Goal: Contribute content

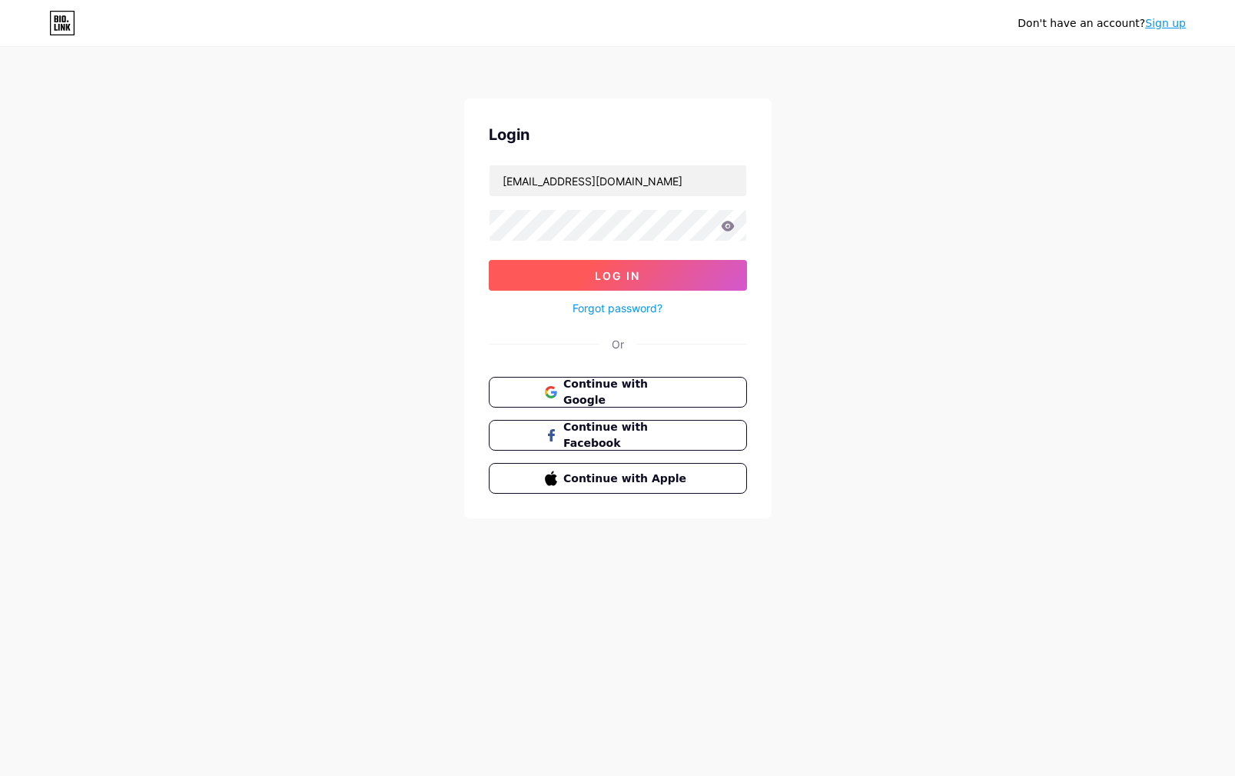
click at [561, 276] on button "Log In" at bounding box center [618, 275] width 258 height 31
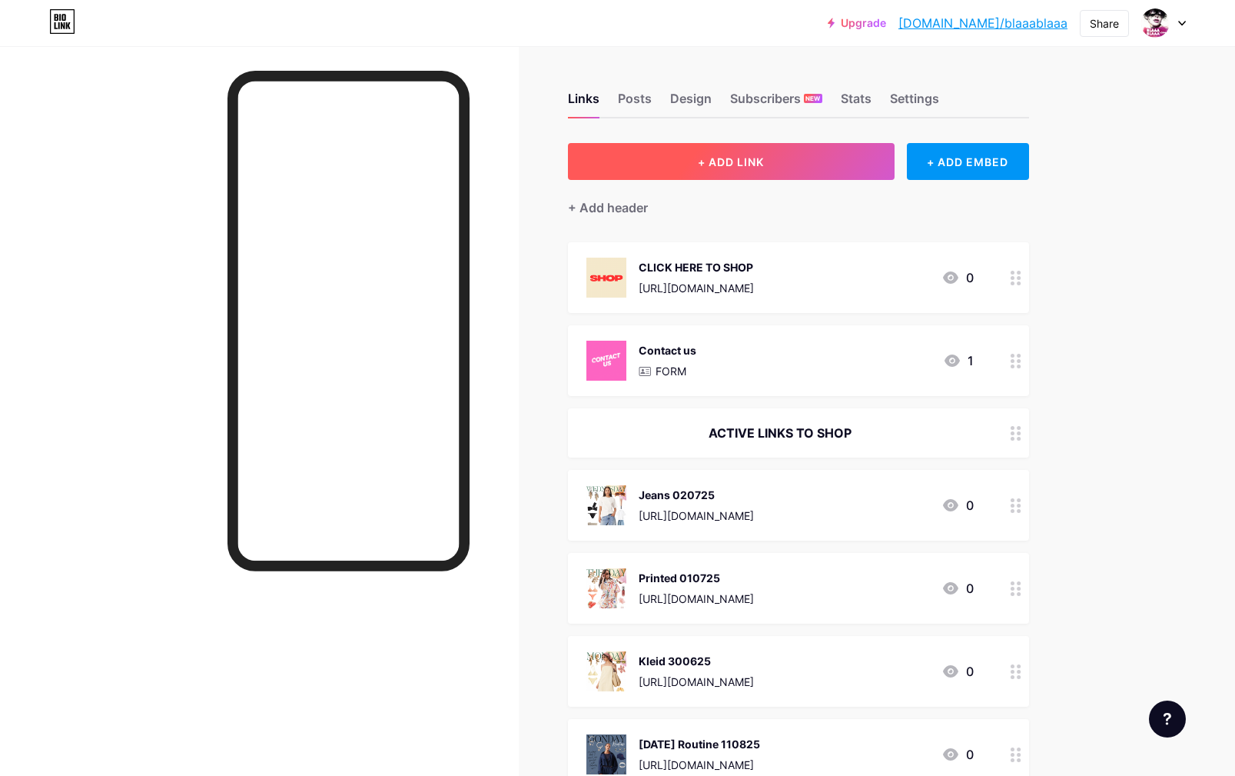
click at [691, 156] on button "+ ADD LINK" at bounding box center [731, 161] width 327 height 37
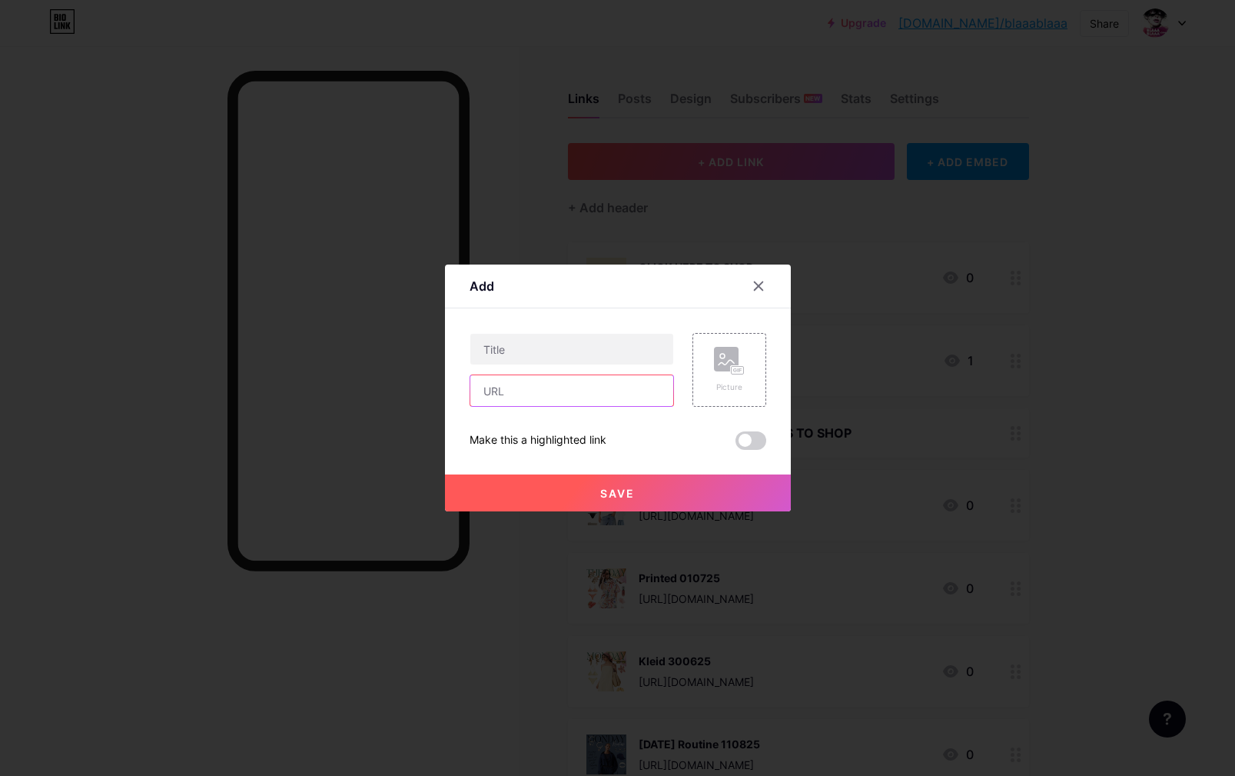
click at [493, 391] on input "text" at bounding box center [571, 390] width 203 height 31
paste input "[URL][DOMAIN_NAME]"
type input "[URL][DOMAIN_NAME]"
click at [490, 352] on input "text" at bounding box center [571, 349] width 203 height 31
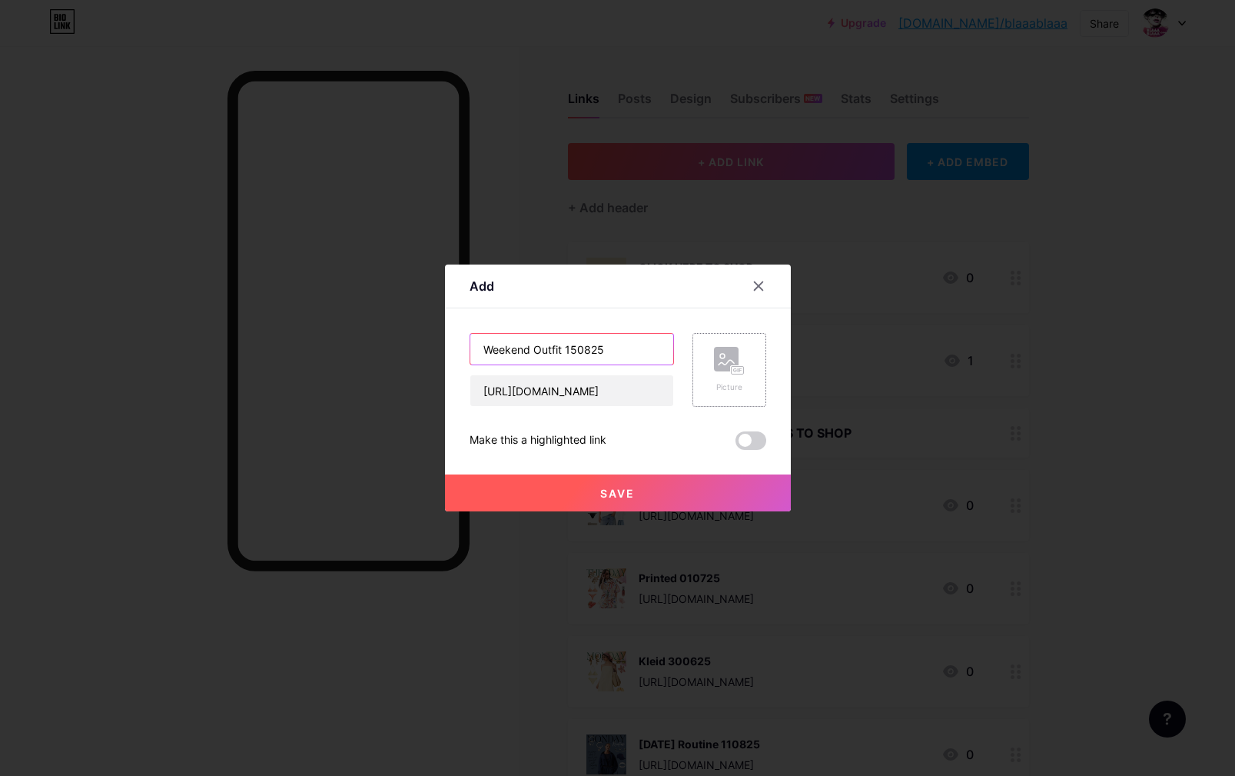
type input "Weekend Outfit 150825"
click at [735, 370] on rect at bounding box center [737, 371] width 12 height 8
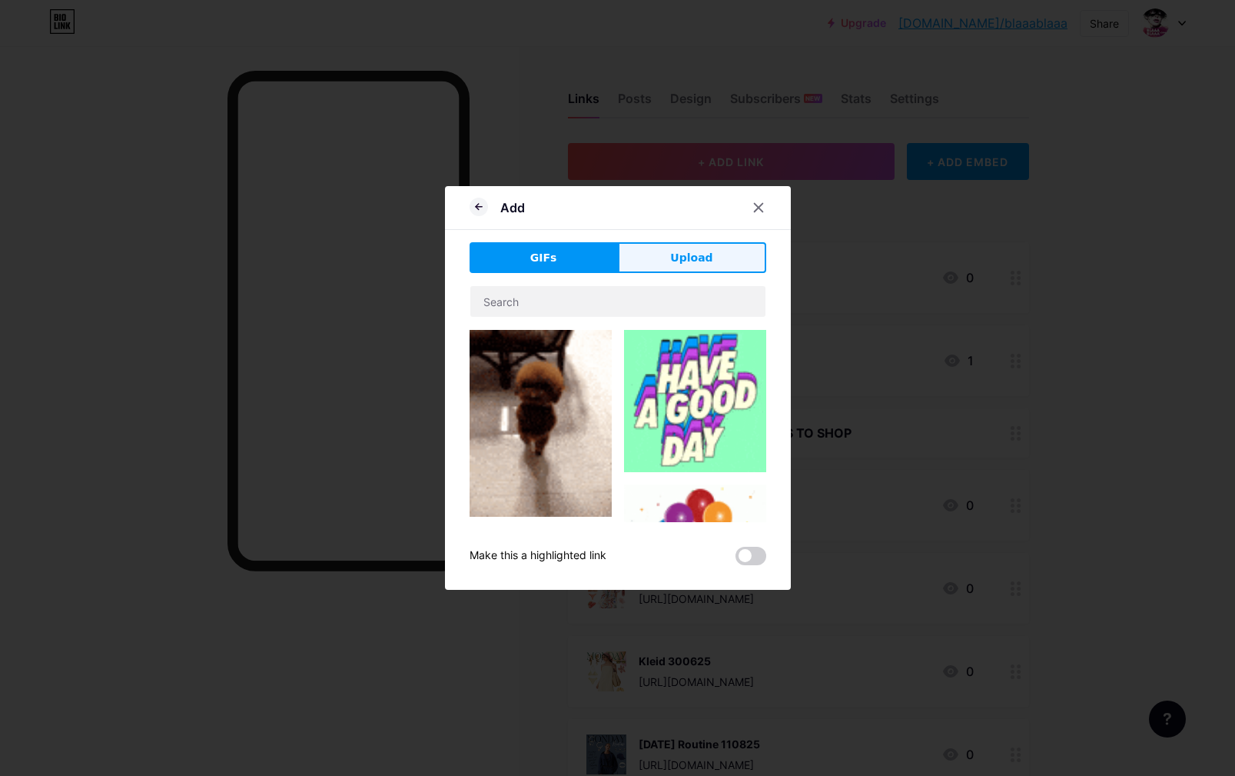
click at [681, 254] on span "Upload" at bounding box center [691, 258] width 42 height 16
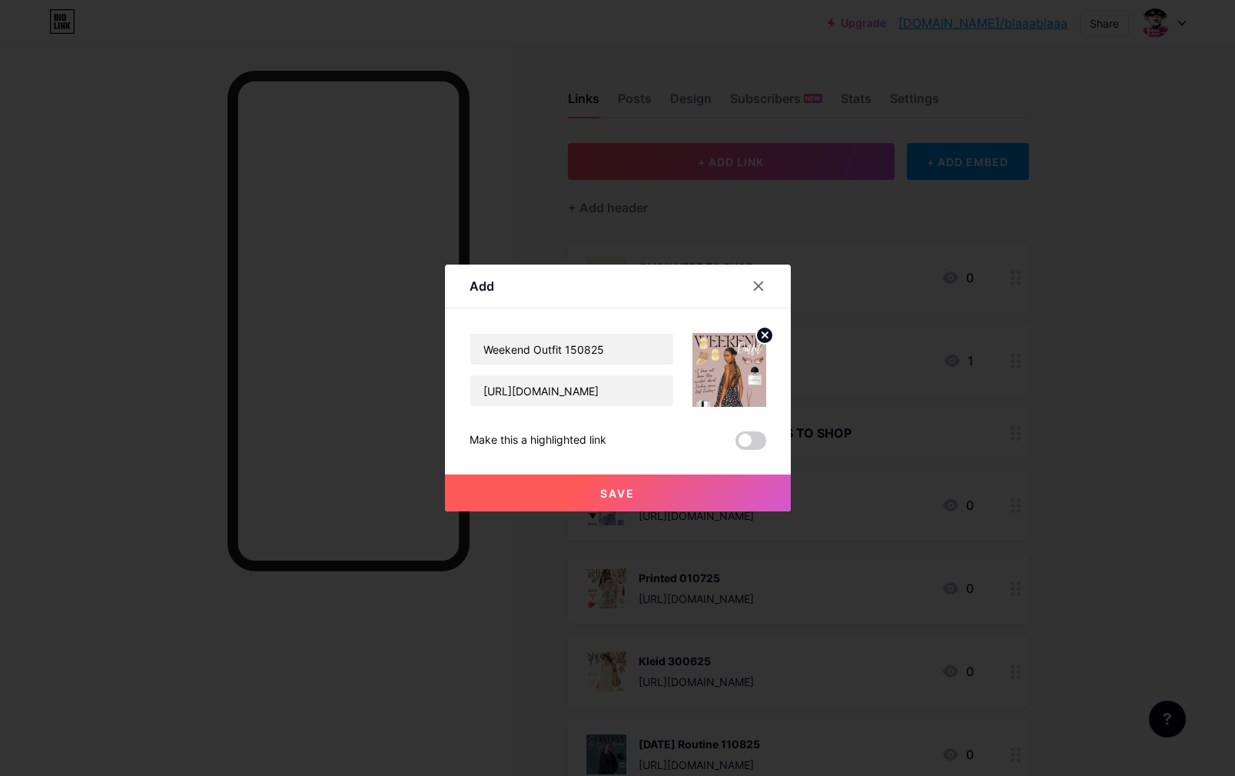
click at [694, 490] on button "Save" at bounding box center [618, 492] width 346 height 37
